Goal: Information Seeking & Learning: Check status

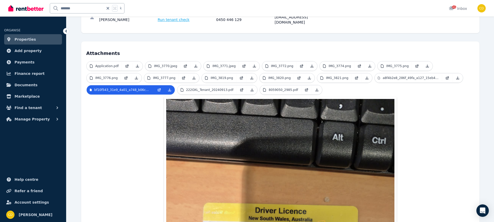
click at [108, 8] on icon at bounding box center [108, 8] width 3 height 3
click at [77, 9] on input "text" at bounding box center [80, 8] width 60 height 10
type input "******"
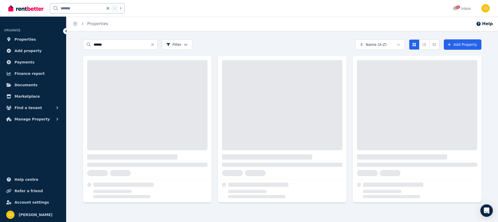
click at [212, 55] on div "Search properties ****** Filter Name (A-Z) Add Property" at bounding box center [282, 120] width 398 height 163
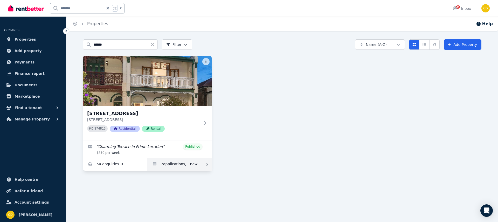
click at [189, 165] on link "Applications for 83 Bay St, Rockdale" at bounding box center [179, 164] width 64 height 12
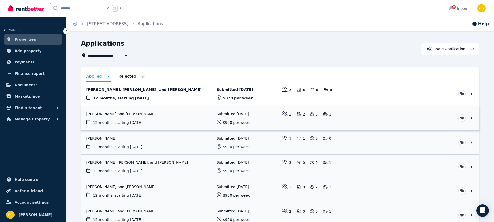
click at [162, 111] on link "View application: Chloe Nellis-Carter and Henry Hollingsworth" at bounding box center [280, 118] width 398 height 24
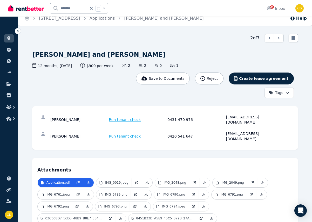
scroll to position [6, 0]
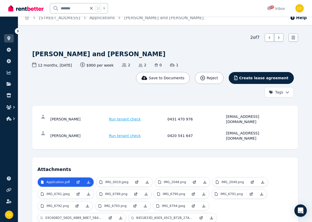
drag, startPoint x: 33, startPoint y: 55, endPoint x: 163, endPoint y: 55, distance: 129.4
click at [163, 54] on div "[PERSON_NAME] and [PERSON_NAME]" at bounding box center [162, 54] width 261 height 8
copy h1 "[PERSON_NAME] and [PERSON_NAME]"
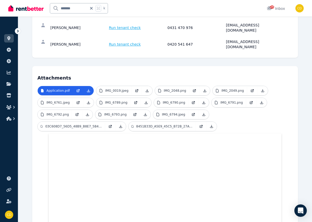
scroll to position [0, 0]
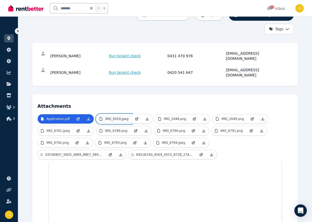
click at [123, 117] on p "IMG_0019.jpeg" at bounding box center [116, 119] width 23 height 4
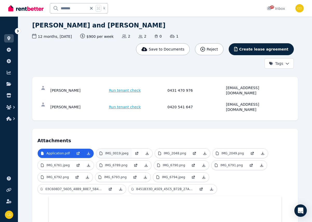
click at [123, 108] on div "[PERSON_NAME] Run tenant check 0431 470 976 [EMAIL_ADDRESS][DOMAIN_NAME] [PERSO…" at bounding box center [165, 99] width 266 height 44
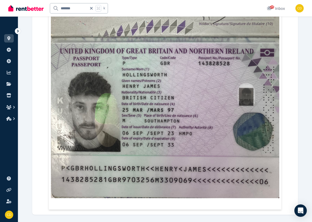
scroll to position [44, 0]
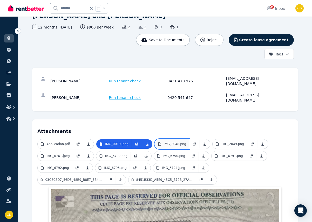
click at [168, 142] on p "IMG_2048.png" at bounding box center [175, 144] width 22 height 4
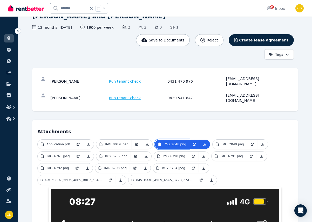
scroll to position [43, 0]
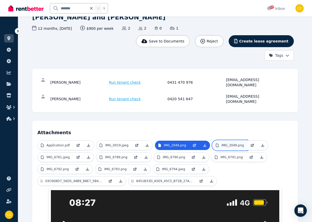
click at [234, 143] on p "IMG_2049.png" at bounding box center [232, 145] width 22 height 4
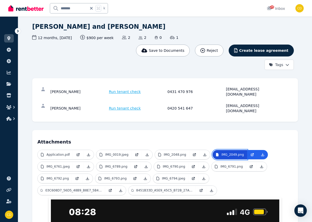
scroll to position [32, 0]
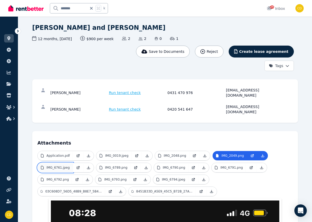
click at [50, 163] on link "IMG_6761.jpeg" at bounding box center [55, 167] width 35 height 9
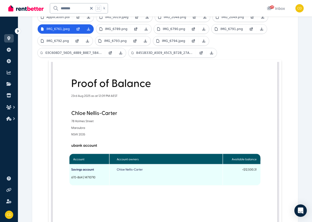
scroll to position [65, 0]
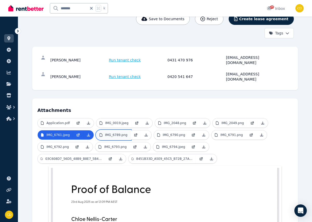
click at [108, 133] on p "IMG_6789.png" at bounding box center [116, 135] width 22 height 4
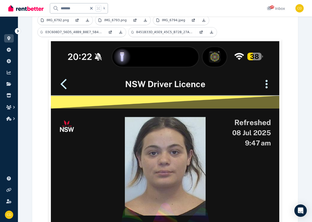
scroll to position [111, 0]
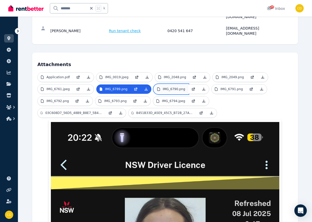
click at [160, 85] on link "IMG_6790.png" at bounding box center [171, 89] width 34 height 9
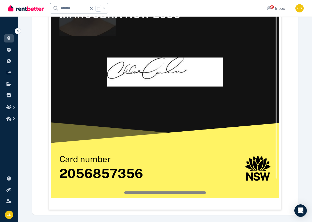
scroll to position [96, 0]
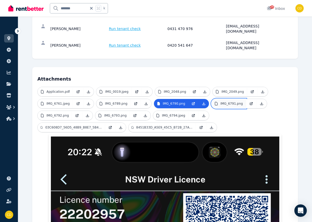
click at [222, 99] on link "IMG_6791.png" at bounding box center [228, 103] width 34 height 9
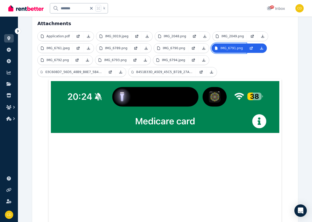
scroll to position [150, 0]
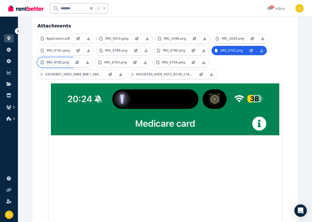
click at [64, 60] on p "IMG_6792.png" at bounding box center [57, 62] width 22 height 4
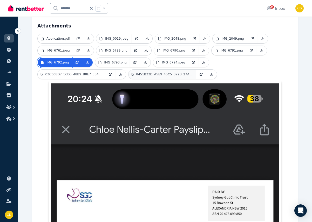
scroll to position [149, 0]
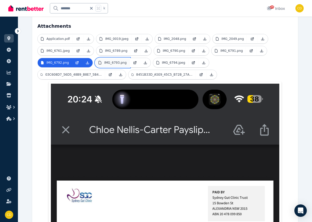
click at [120, 61] on p "IMG_6793.png" at bounding box center [115, 63] width 22 height 4
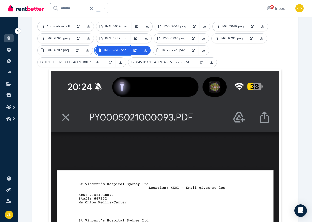
scroll to position [157, 0]
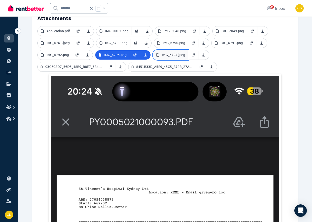
click at [178, 53] on p "IMG_6794.jpeg" at bounding box center [173, 55] width 23 height 4
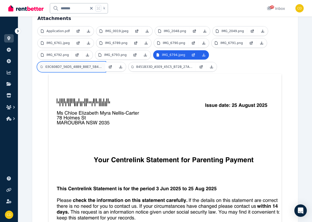
click at [82, 65] on p "03C608D7_56D5_48B9_B8E7_5B4E82428B93.jpeg" at bounding box center [73, 67] width 57 height 4
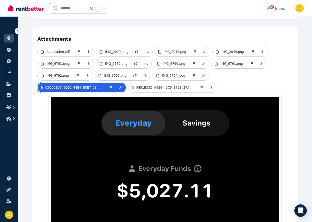
scroll to position [116, 0]
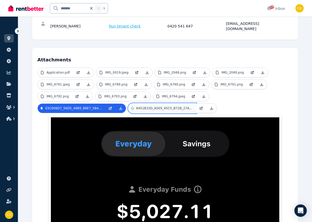
click at [172, 106] on p "8451B33D_A5E9_45C5_B72B_27AF5105BA57.jpeg" at bounding box center [164, 108] width 57 height 4
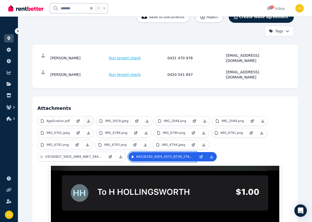
scroll to position [66, 0]
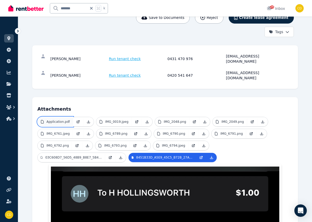
click at [59, 120] on p "Application.pdf" at bounding box center [57, 122] width 23 height 4
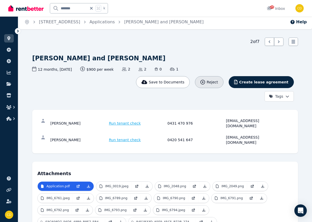
scroll to position [0, 0]
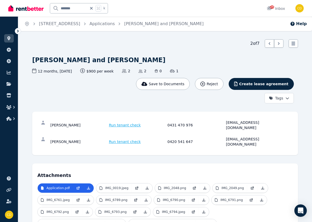
click at [241, 124] on div "[EMAIL_ADDRESS][DOMAIN_NAME]" at bounding box center [254, 125] width 57 height 10
click at [251, 123] on div "[EMAIL_ADDRESS][DOMAIN_NAME]" at bounding box center [254, 125] width 57 height 10
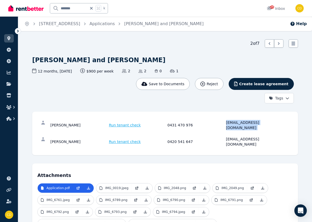
copy div "[EMAIL_ADDRESS][DOMAIN_NAME]"
click at [244, 134] on div "[PERSON_NAME] Run tenant check 0420 541 647 [EMAIL_ADDRESS][DOMAIN_NAME]" at bounding box center [164, 142] width 255 height 17
click at [245, 137] on div "[EMAIL_ADDRESS][DOMAIN_NAME]" at bounding box center [254, 142] width 57 height 10
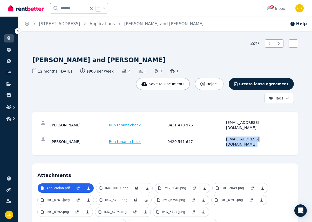
copy div "[EMAIL_ADDRESS][DOMAIN_NAME]"
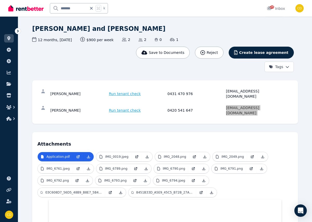
scroll to position [41, 0]
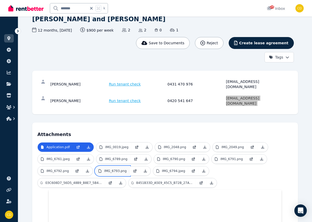
click at [115, 169] on p "IMG_6793.png" at bounding box center [115, 171] width 22 height 4
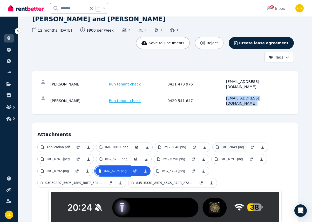
scroll to position [147, 0]
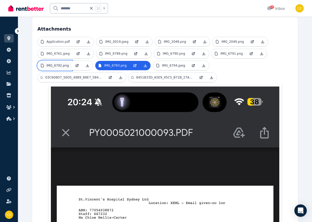
click at [55, 64] on p "IMG_6792.png" at bounding box center [57, 66] width 22 height 4
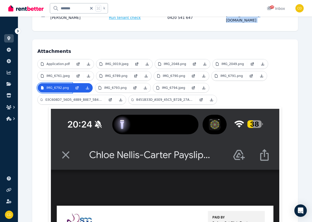
scroll to position [74, 0]
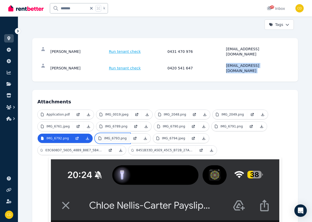
click at [113, 134] on link "IMG_6793.png" at bounding box center [112, 138] width 34 height 9
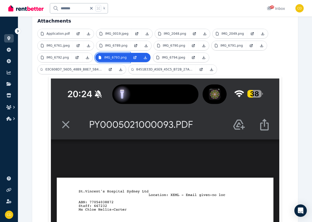
scroll to position [113, 0]
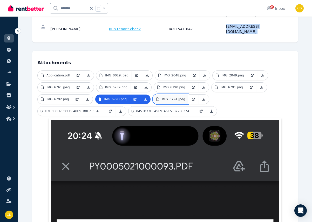
click at [170, 95] on link "IMG_6794.jpeg" at bounding box center [170, 99] width 35 height 9
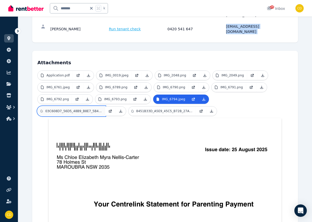
click at [73, 109] on p "03C608D7_56D5_48B9_B8E7_5B4E82428B93.jpeg" at bounding box center [73, 111] width 57 height 4
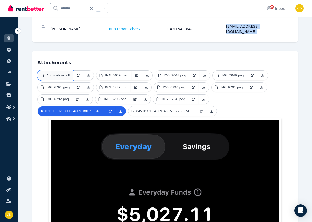
click at [57, 73] on p "Application.pdf" at bounding box center [57, 75] width 23 height 4
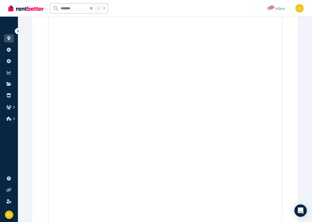
scroll to position [0, 0]
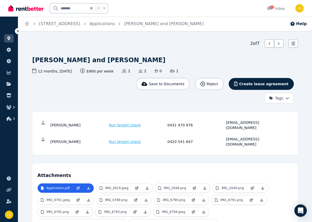
click at [100, 20] on ol "Home [STREET_ADDRESS] Applications [PERSON_NAME] and [PERSON_NAME]" at bounding box center [113, 24] width 191 height 15
click at [101, 24] on link "Applications" at bounding box center [101, 23] width 25 height 5
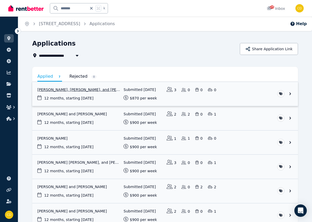
click at [87, 91] on link "View application: Lucy Husband, Carmelo Costa, and Anna Husband" at bounding box center [165, 94] width 266 height 24
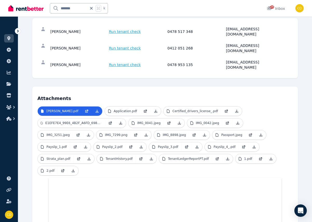
scroll to position [64, 0]
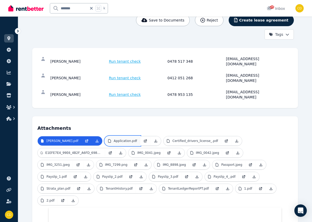
click at [137, 139] on p "Application.pdf" at bounding box center [125, 141] width 23 height 4
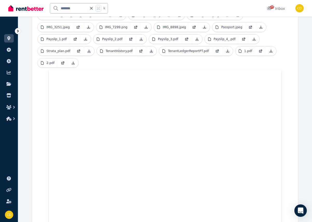
scroll to position [0, 0]
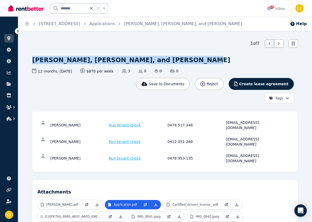
drag, startPoint x: 33, startPoint y: 61, endPoint x: 177, endPoint y: 60, distance: 143.9
click at [177, 60] on h1 "[PERSON_NAME], [PERSON_NAME], and [PERSON_NAME]" at bounding box center [131, 60] width 198 height 8
copy h1 "[PERSON_NAME], [PERSON_NAME], and [PERSON_NAME]"
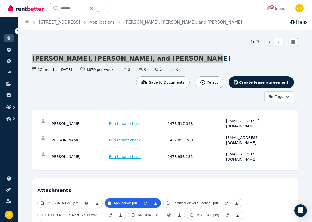
scroll to position [2, 0]
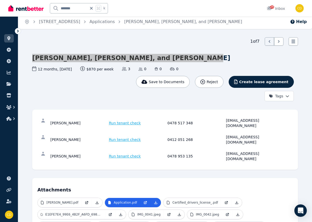
copy h1 "[PERSON_NAME], [PERSON_NAME], and [PERSON_NAME]"
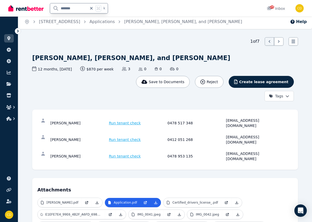
drag, startPoint x: 71, startPoint y: 7, endPoint x: 52, endPoint y: 3, distance: 19.0
click at [52, 3] on div "****** k" at bounding box center [80, 8] width 61 height 17
type input "*********"
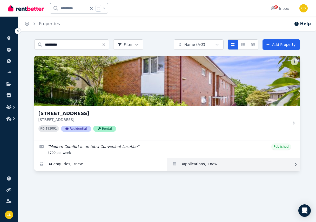
click at [207, 162] on link "Applications for 3/54 Greenwich Road, Greenwich" at bounding box center [233, 164] width 133 height 12
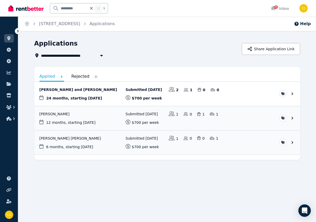
click at [95, 9] on div "********* k" at bounding box center [79, 8] width 58 height 10
click at [91, 7] on icon at bounding box center [91, 8] width 5 height 4
click at [81, 7] on input "text" at bounding box center [72, 8] width 44 height 10
type input "******"
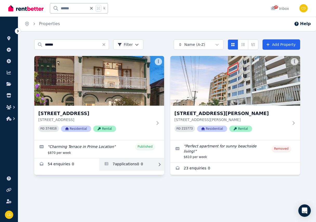
click at [119, 162] on link "Applications for 83 Bay St, Rockdale" at bounding box center [131, 164] width 65 height 12
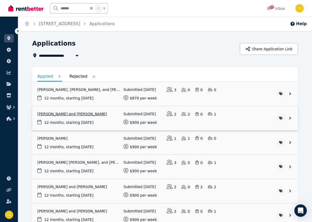
click at [115, 108] on link "View application: Chloe Nellis-Carter and Henry Hollingsworth" at bounding box center [165, 118] width 266 height 24
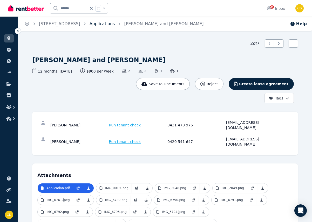
click at [97, 24] on link "Applications" at bounding box center [101, 23] width 25 height 5
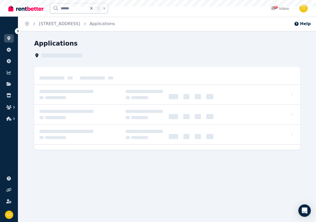
click at [97, 24] on link "Applications" at bounding box center [101, 23] width 25 height 5
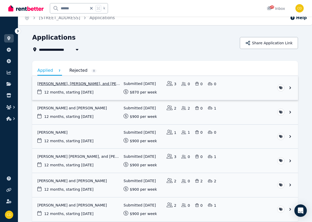
scroll to position [7, 0]
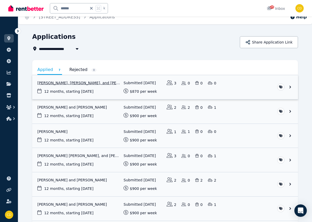
click at [64, 80] on link "View application: Lucy Husband, Carmelo Costa, and Anna Husband" at bounding box center [165, 87] width 266 height 24
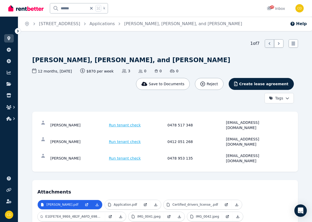
click at [244, 124] on div "[EMAIL_ADDRESS][DOMAIN_NAME]" at bounding box center [254, 125] width 57 height 10
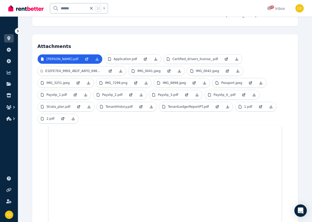
copy div "[EMAIL_ADDRESS][DOMAIN_NAME]"
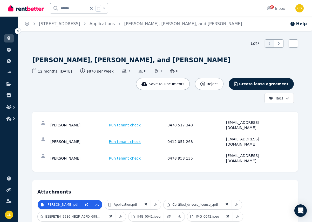
click at [251, 137] on div "[EMAIL_ADDRESS][DOMAIN_NAME]" at bounding box center [254, 142] width 57 height 10
copy div "[EMAIL_ADDRESS][DOMAIN_NAME]"
click at [249, 153] on div "[EMAIL_ADDRESS][DOMAIN_NAME]" at bounding box center [254, 158] width 57 height 10
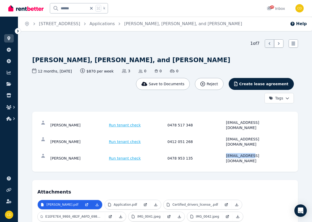
click at [249, 153] on div "[EMAIL_ADDRESS][DOMAIN_NAME]" at bounding box center [254, 158] width 57 height 10
copy div "[EMAIL_ADDRESS][DOMAIN_NAME]"
click at [93, 9] on icon at bounding box center [91, 8] width 5 height 4
click at [85, 9] on input "text" at bounding box center [72, 8] width 44 height 10
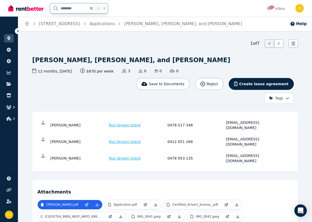
type input "*********"
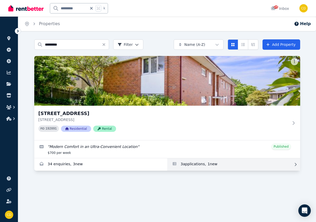
click at [221, 162] on link "Applications for 3/54 Greenwich Road, Greenwich" at bounding box center [233, 164] width 133 height 12
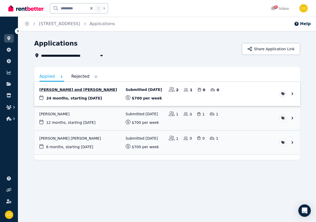
click at [92, 87] on link "View application: Atsuko Allen and Jarrod Allen" at bounding box center [167, 94] width 266 height 24
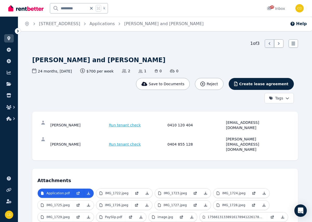
click at [115, 27] on span "Applications" at bounding box center [101, 24] width 25 height 6
click at [115, 25] on link "Applications" at bounding box center [101, 23] width 25 height 5
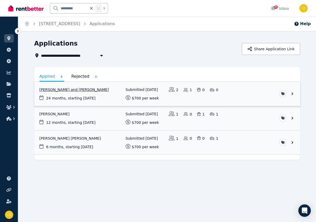
click at [73, 92] on link "View application: Atsuko Allen and Jarrod Allen" at bounding box center [167, 94] width 266 height 24
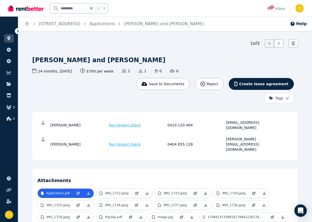
click at [56, 122] on div "[PERSON_NAME]" at bounding box center [78, 125] width 57 height 10
click at [68, 122] on div "[PERSON_NAME]" at bounding box center [78, 125] width 57 height 10
drag, startPoint x: 71, startPoint y: 123, endPoint x: 52, endPoint y: 123, distance: 18.7
click at [51, 123] on div "[PERSON_NAME]" at bounding box center [78, 125] width 57 height 10
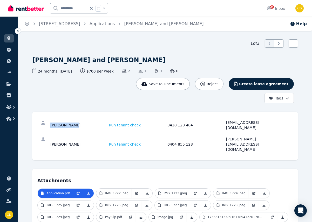
copy div "[PERSON_NAME]"
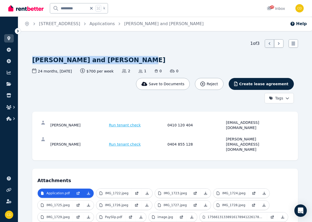
drag, startPoint x: 116, startPoint y: 60, endPoint x: 36, endPoint y: 61, distance: 80.4
click at [33, 62] on h1 "[PERSON_NAME] and [PERSON_NAME]" at bounding box center [98, 60] width 133 height 8
copy h1 "[PERSON_NAME] and [PERSON_NAME]"
click at [115, 189] on link "IMG_1722.jpeg" at bounding box center [113, 193] width 35 height 9
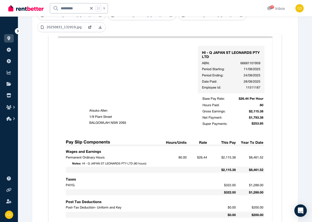
scroll to position [45, 0]
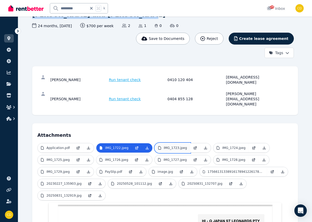
click at [170, 146] on p "IMG_1723.jpeg" at bounding box center [175, 148] width 23 height 4
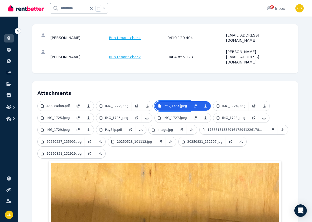
scroll to position [148, 0]
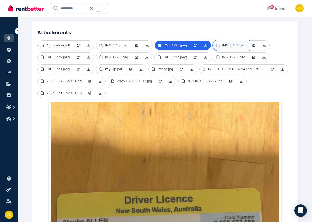
click at [222, 43] on p "IMG_1724.jpeg" at bounding box center [233, 45] width 23 height 4
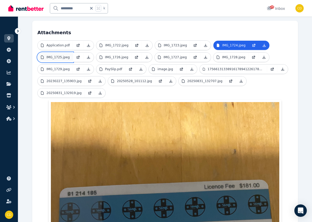
click at [55, 55] on p "IMG_1725.jpeg" at bounding box center [57, 57] width 23 height 4
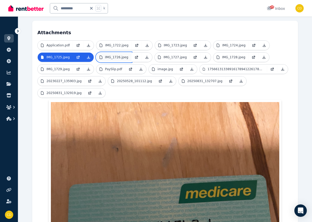
click at [102, 53] on link "IMG_1726.jpeg" at bounding box center [113, 57] width 35 height 9
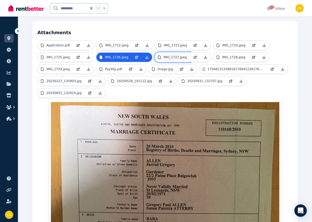
click at [160, 53] on link "IMG_1727.jpeg" at bounding box center [172, 57] width 35 height 9
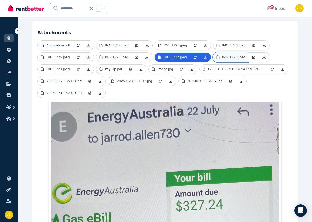
click at [216, 55] on icon at bounding box center [218, 57] width 4 height 4
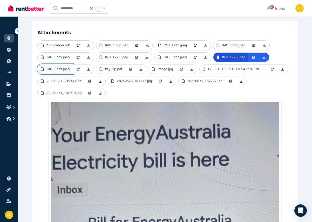
click at [62, 67] on p "IMG_1729.jpeg" at bounding box center [57, 69] width 23 height 4
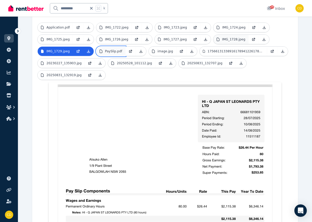
click at [107, 49] on p "PaySlip.pdf" at bounding box center [113, 51] width 17 height 4
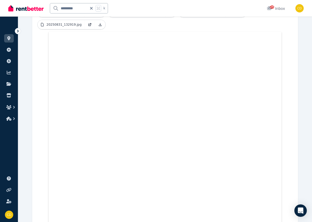
scroll to position [216, 0]
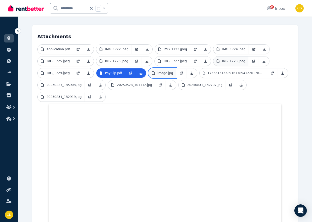
click at [163, 71] on p "image.jpg" at bounding box center [165, 73] width 16 height 4
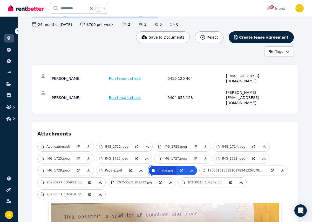
scroll to position [144, 0]
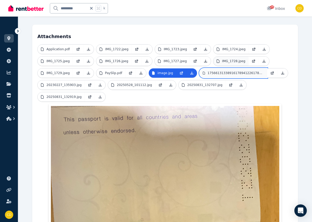
click at [235, 68] on link "17566131338916178941226178398751.jpg" at bounding box center [232, 72] width 67 height 9
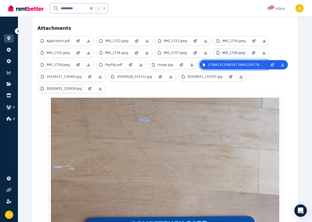
scroll to position [150, 0]
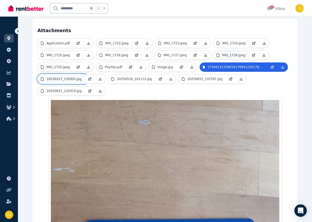
click at [60, 77] on p "20230227_135903.jpg" at bounding box center [63, 79] width 35 height 4
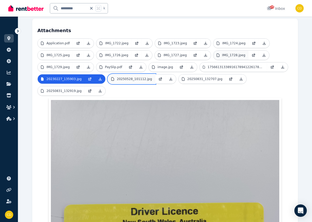
click at [138, 77] on p "20250528_101112.jpg" at bounding box center [134, 79] width 35 height 4
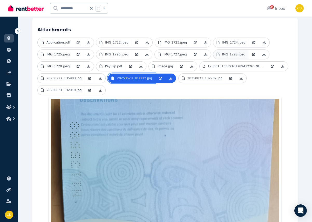
scroll to position [130, 0]
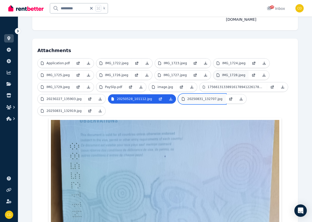
click at [203, 97] on p "20250831_132707.jpg" at bounding box center [204, 99] width 35 height 4
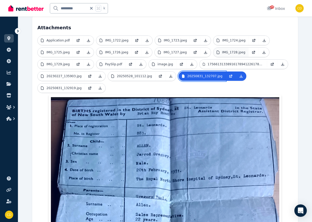
scroll to position [119, 0]
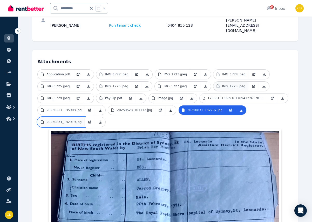
click at [57, 117] on link "20250831_132919.jpg" at bounding box center [61, 121] width 47 height 9
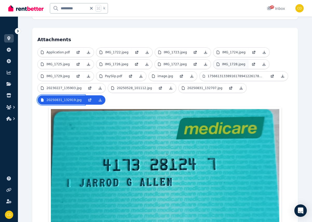
scroll to position [80, 0]
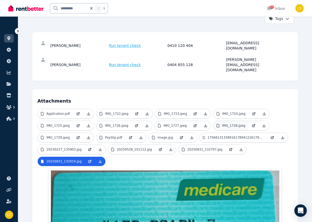
click at [200, 139] on ul "Application.pdf IMG_1722.jpeg IMG_1723.jpeg IMG_1724.jpeg IMG_1725.jpeg IMG_172…" at bounding box center [164, 139] width 255 height 60
click at [201, 148] on p "20250831_132707.jpg" at bounding box center [204, 150] width 35 height 4
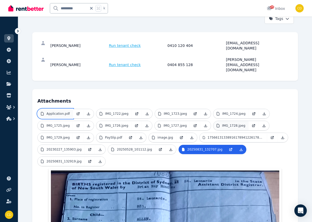
click at [54, 112] on p "Application.pdf" at bounding box center [57, 114] width 23 height 4
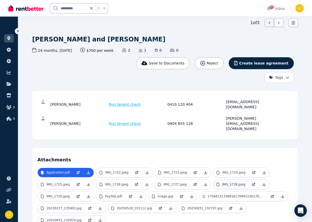
scroll to position [132, 0]
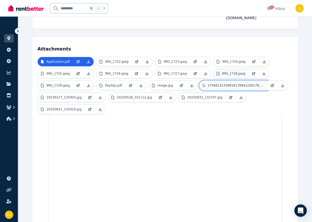
click at [224, 84] on p "17566131338916178941226178398751.jpg" at bounding box center [235, 86] width 56 height 4
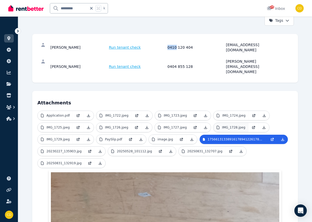
scroll to position [76, 0]
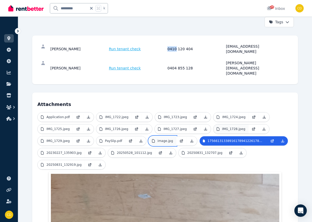
click at [165, 139] on p "image.jpg" at bounding box center [165, 141] width 16 height 4
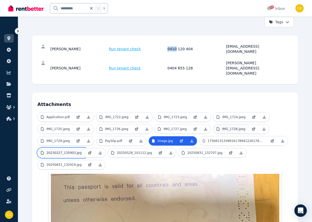
click at [71, 151] on p "20230227_135903.jpg" at bounding box center [63, 153] width 35 height 4
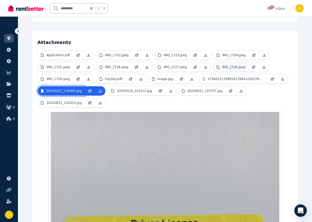
scroll to position [137, 0]
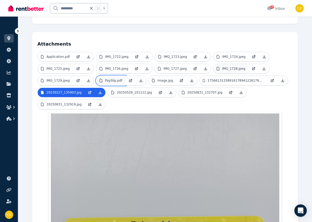
click at [114, 79] on p "PaySlip.pdf" at bounding box center [113, 81] width 17 height 4
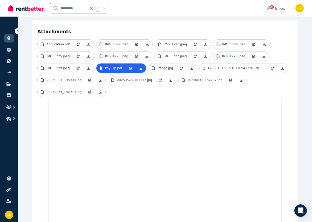
scroll to position [149, 0]
click at [59, 43] on p "Application.pdf" at bounding box center [57, 45] width 23 height 4
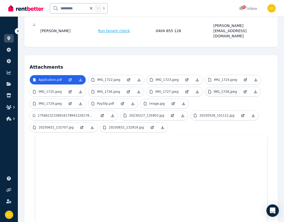
scroll to position [114, 0]
